Goal: Task Accomplishment & Management: Use online tool/utility

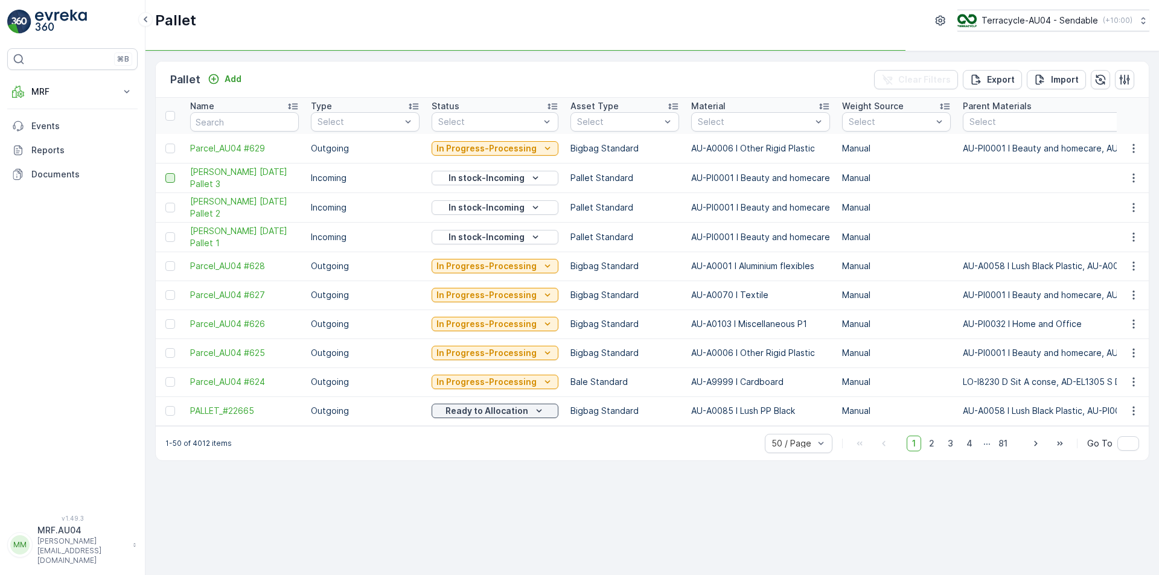
click at [170, 175] on div at bounding box center [170, 178] width 10 height 10
click at [165, 173] on input "checkbox" at bounding box center [165, 173] width 0 height 0
click at [173, 208] on div at bounding box center [170, 208] width 10 height 10
click at [165, 203] on input "checkbox" at bounding box center [165, 203] width 0 height 0
click at [168, 236] on div at bounding box center [170, 237] width 10 height 10
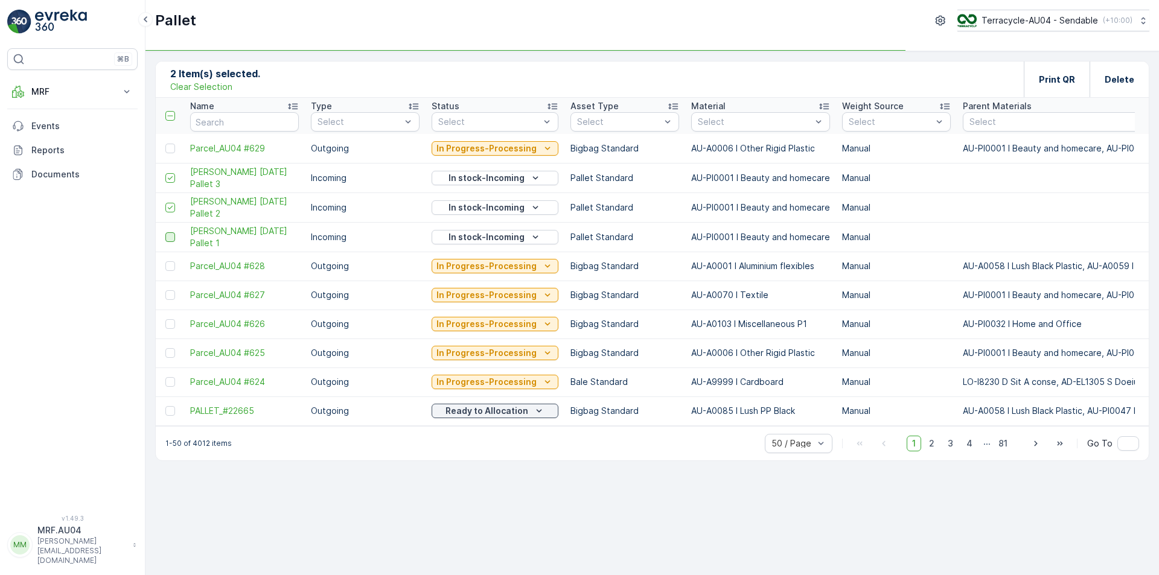
click at [165, 232] on input "checkbox" at bounding box center [165, 232] width 0 height 0
click at [1044, 79] on p "Print QR" at bounding box center [1057, 80] width 36 height 12
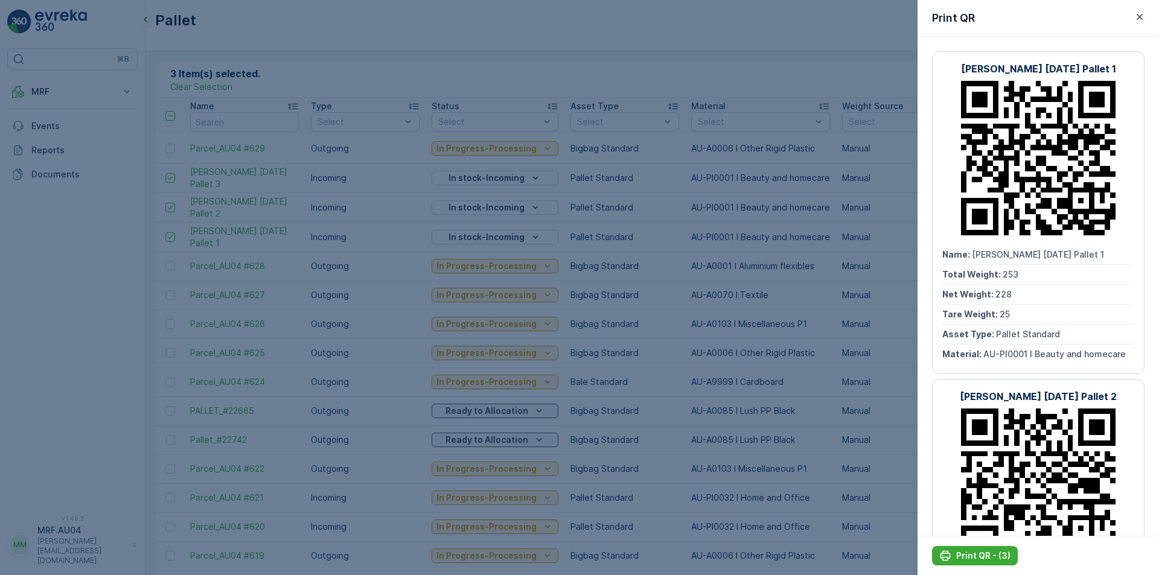
click at [968, 567] on div "Print QR - (3)" at bounding box center [1037, 555] width 241 height 39
click at [967, 561] on p "Print QR - (3)" at bounding box center [983, 556] width 54 height 12
